Goal: Check status: Check status

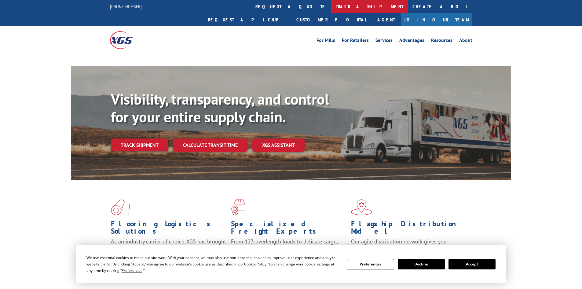
click at [331, 9] on link "track a shipment" at bounding box center [369, 6] width 77 height 13
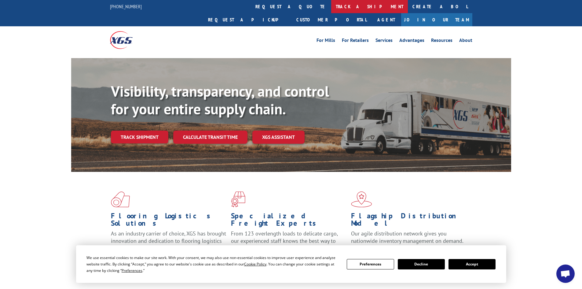
click at [331, 13] on link "track a shipment" at bounding box center [369, 6] width 77 height 13
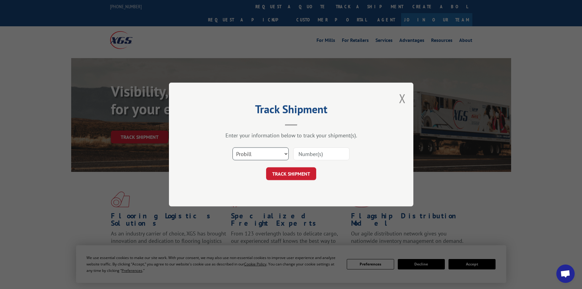
click at [271, 154] on select "Select category... Probill BOL PO" at bounding box center [261, 153] width 56 height 13
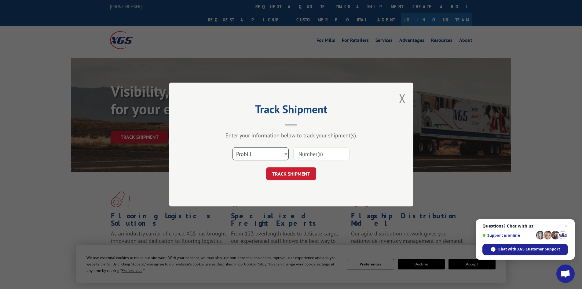
select select "po"
click at [233, 147] on select "Select category... Probill BOL PO" at bounding box center [261, 153] width 56 height 13
paste input "34547580"
type input "34547580"
click at [288, 172] on button "TRACK SHIPMENT" at bounding box center [291, 173] width 50 height 13
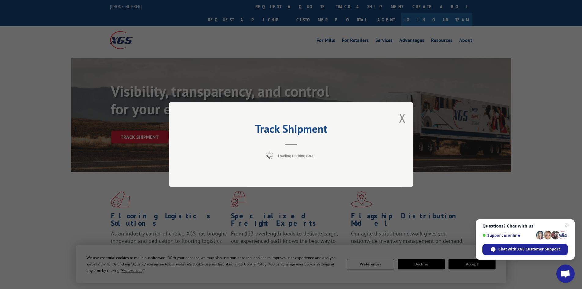
click at [567, 225] on span "Close chat" at bounding box center [567, 226] width 8 height 8
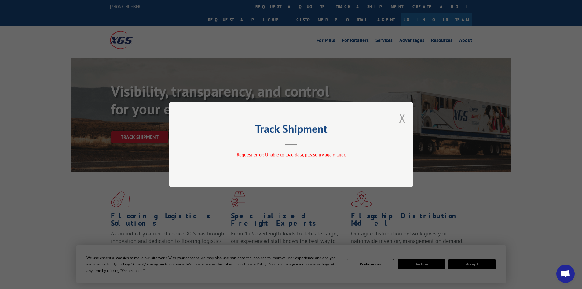
click at [406, 118] on button "Close modal" at bounding box center [402, 118] width 7 height 16
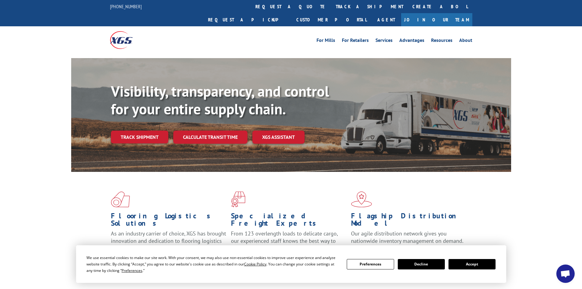
click at [471, 267] on button "Accept" at bounding box center [472, 264] width 47 height 10
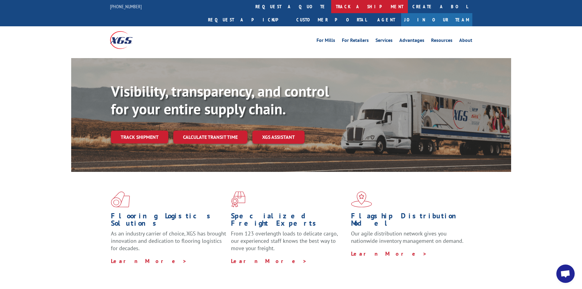
click at [331, 6] on link "track a shipment" at bounding box center [369, 6] width 77 height 13
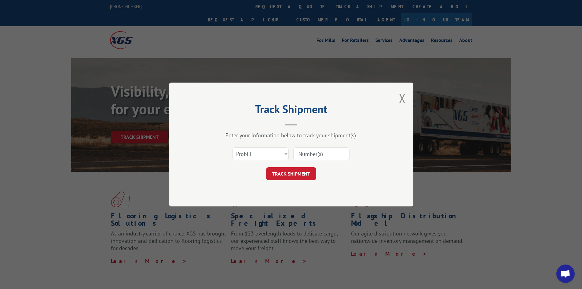
paste input "17517685"
type input "17517685"
click at [296, 171] on button "TRACK SHIPMENT" at bounding box center [291, 173] width 50 height 13
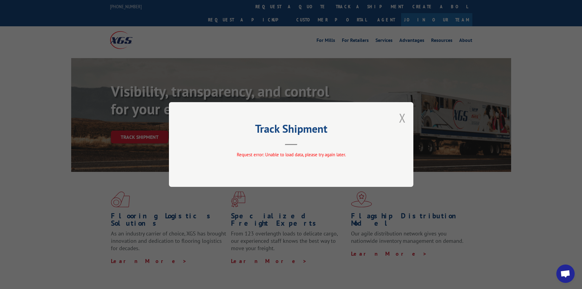
click at [402, 117] on button "Close modal" at bounding box center [402, 118] width 7 height 16
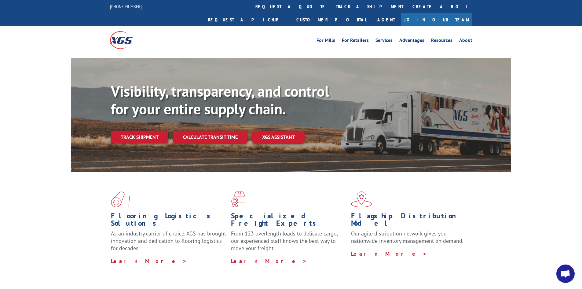
click at [562, 269] on span "Open chat" at bounding box center [565, 273] width 18 height 18
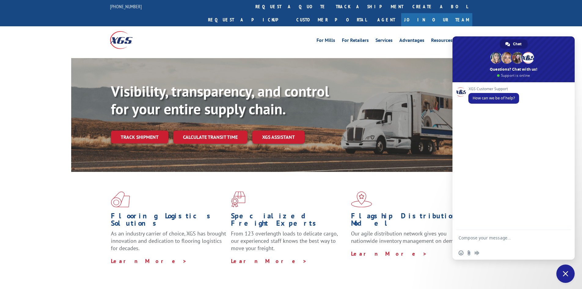
click at [490, 241] on textarea "Compose your message..." at bounding box center [507, 240] width 97 height 11
type textarea "C"
paste textarea "17517685"
type textarea "I'm looking for tracking on PRO 17517685"
click at [567, 237] on span "Send" at bounding box center [564, 238] width 10 height 10
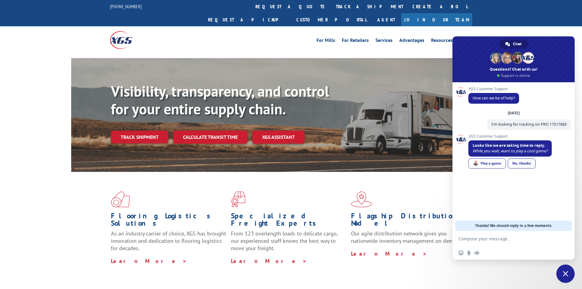
click at [528, 162] on div "No, thanks" at bounding box center [522, 163] width 28 height 10
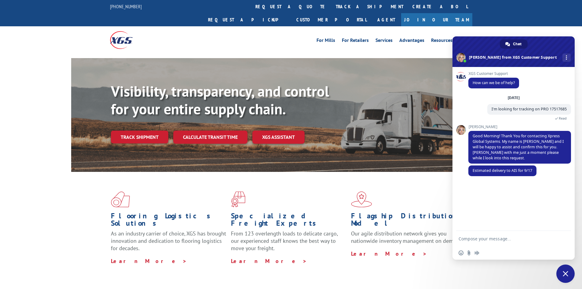
click at [494, 239] on textarea "Compose your message..." at bounding box center [507, 239] width 97 height 6
click at [505, 239] on textarea "Thank you. I appreciat4e your help." at bounding box center [507, 239] width 97 height 6
type textarea "Thank you. I appreciate your help."
click at [567, 238] on span "Send" at bounding box center [564, 238] width 10 height 10
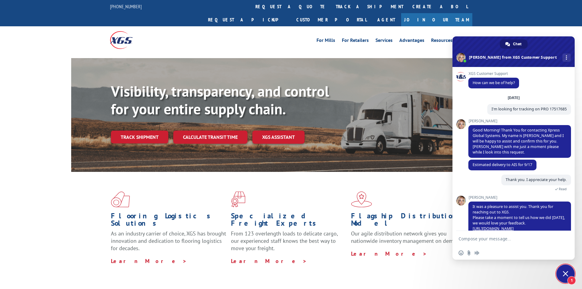
scroll to position [29, 0]
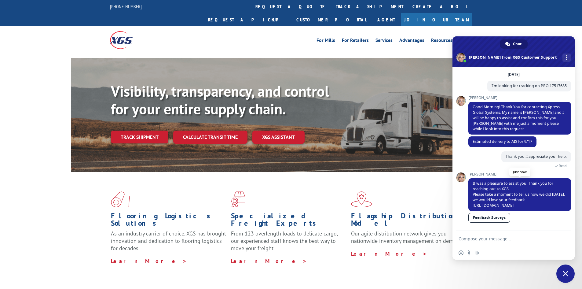
click at [482, 204] on link "[URL][DOMAIN_NAME]" at bounding box center [493, 205] width 41 height 5
